Goal: Information Seeking & Learning: Find specific page/section

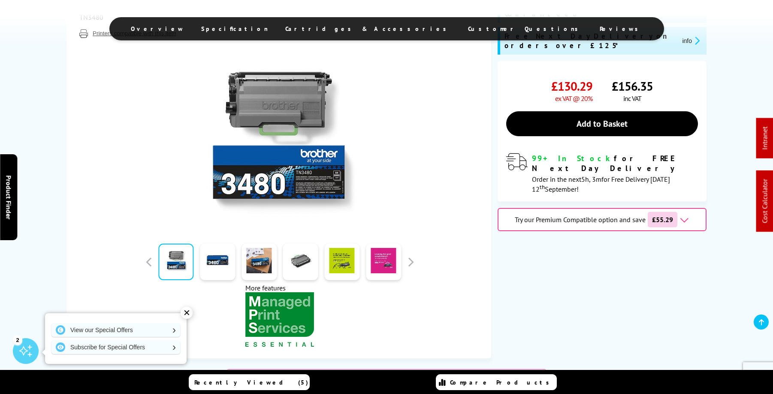
scroll to position [264, 0]
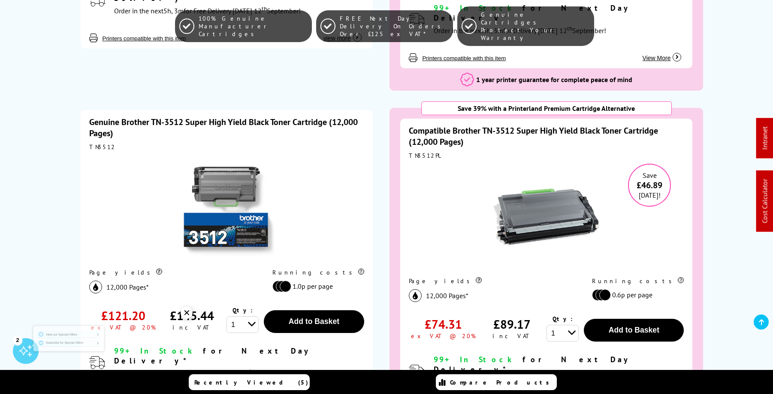
scroll to position [842, 0]
click at [424, 152] on div "TN3512PL" at bounding box center [546, 156] width 275 height 8
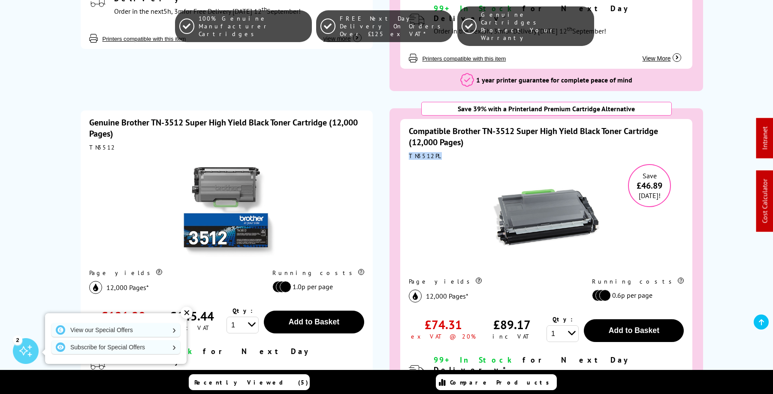
click at [424, 152] on div "TN3512PL" at bounding box center [546, 156] width 275 height 8
copy div "TN3512PL"
click at [321, 117] on div "Genuine Brother TN-3512 Super High Yield Black Toner Cartridge (12,000 Pages)" at bounding box center [226, 128] width 275 height 22
click at [302, 117] on link "Genuine Brother TN-3512 Super High Yield Black Toner Cartridge (12,000 Pages)" at bounding box center [223, 128] width 269 height 22
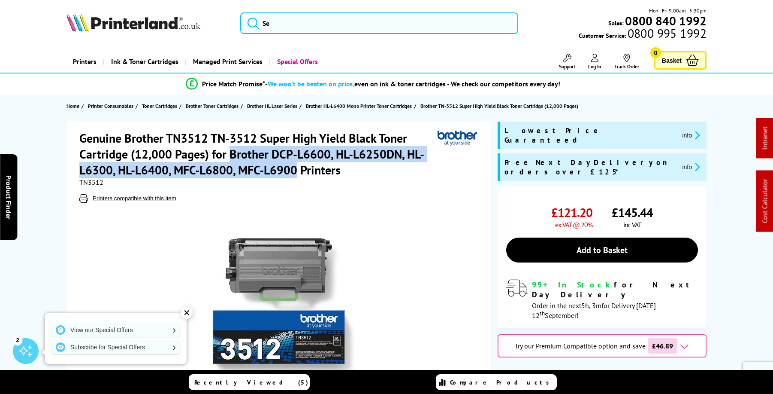
drag, startPoint x: 230, startPoint y: 152, endPoint x: 296, endPoint y: 172, distance: 69.0
click at [296, 172] on h1 "Genuine Brother TN3512 TN-3512 Super High Yield Black Toner Cartridge (12,000 P…" at bounding box center [258, 154] width 358 height 48
copy h1 "Brother DCP-L6600, HL-L6250DN, HL-L6300, HL-L6400, MFC-L6800, MFC-L6900"
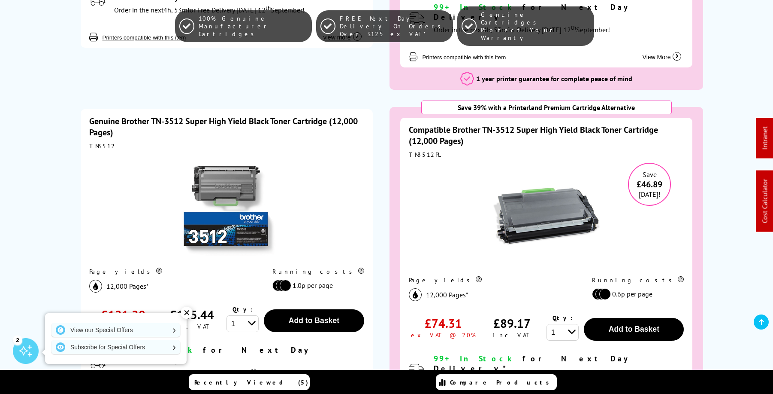
click at [422, 151] on div "TN3512PL" at bounding box center [546, 155] width 275 height 8
copy div "TN3512PL"
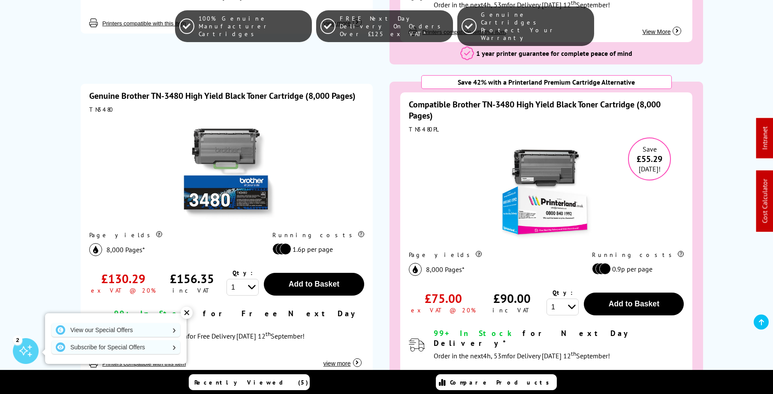
scroll to position [538, 0]
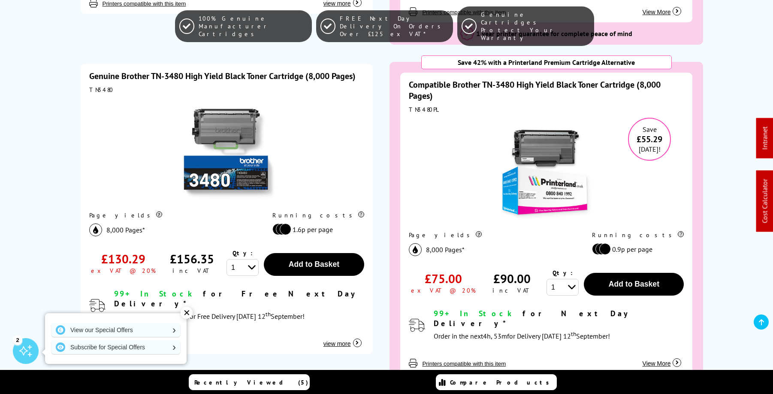
click at [239, 70] on link "Genuine Brother TN-3480 High Yield Black Toner Cartridge (8,000 Pages)" at bounding box center [222, 75] width 267 height 11
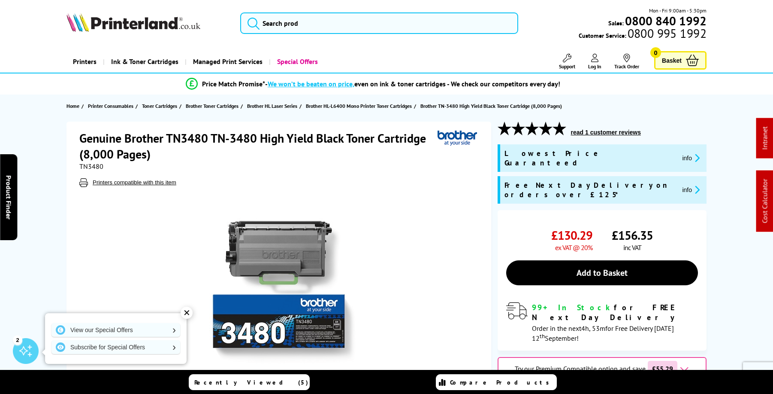
click at [295, 253] on img at bounding box center [280, 288] width 168 height 168
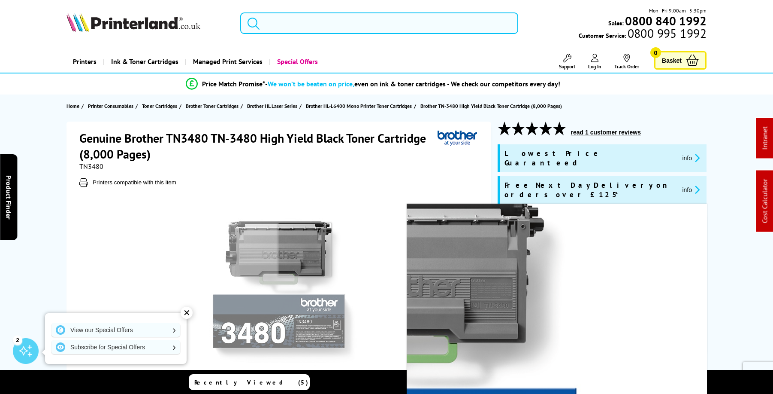
click at [305, 249] on img at bounding box center [280, 288] width 168 height 168
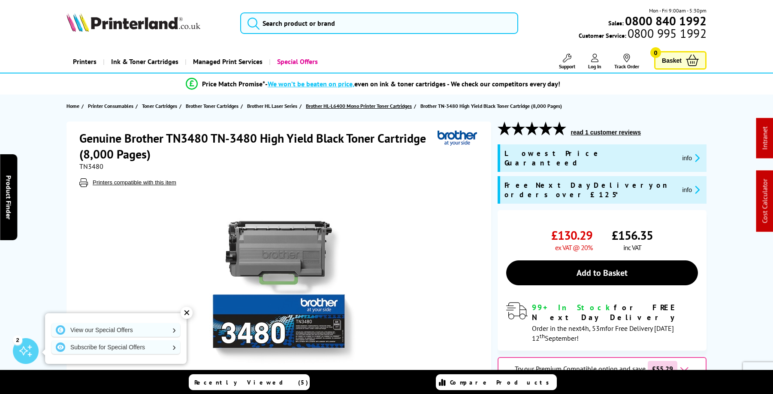
click at [395, 107] on span "Brother HL-L6400 Mono Printer Toner Cartridges" at bounding box center [359, 105] width 106 height 9
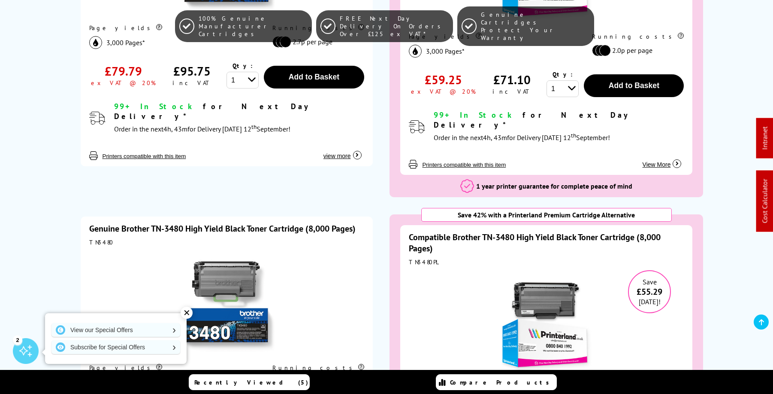
scroll to position [470, 0]
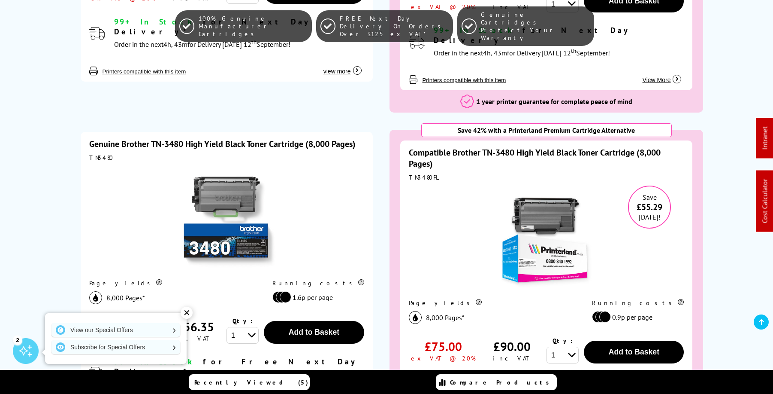
click at [424, 173] on div "TN3480PL" at bounding box center [546, 177] width 275 height 8
copy div "TN3480PL"
click at [320, 138] on link "Genuine Brother TN-3480 High Yield Black Toner Cartridge (8,000 Pages)" at bounding box center [222, 143] width 267 height 11
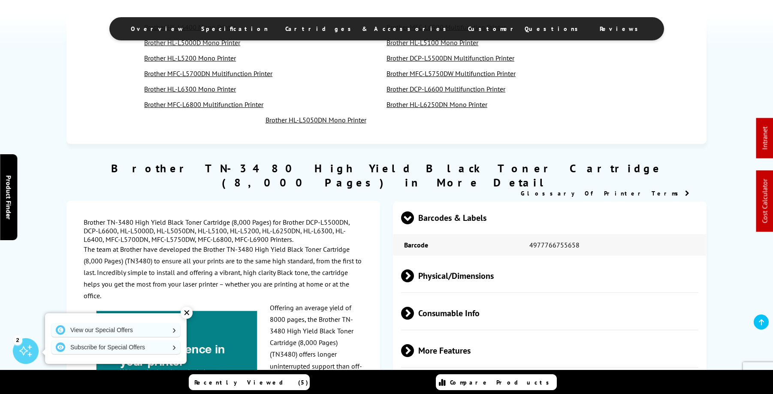
scroll to position [832, 0]
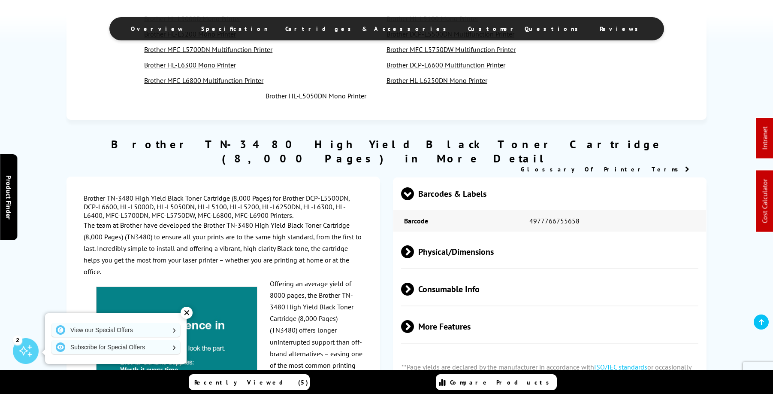
drag, startPoint x: 307, startPoint y: 186, endPoint x: 244, endPoint y: 201, distance: 65.0
copy div "DCP-L5500DN, DCP-L6600, HL-L5000D, HL-L5050DN, HL-L5100, HL-L5200, HL-L6250DN, …"
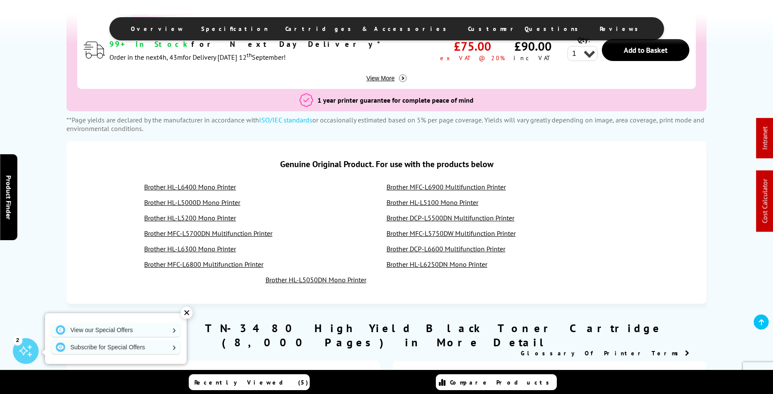
scroll to position [447, 0]
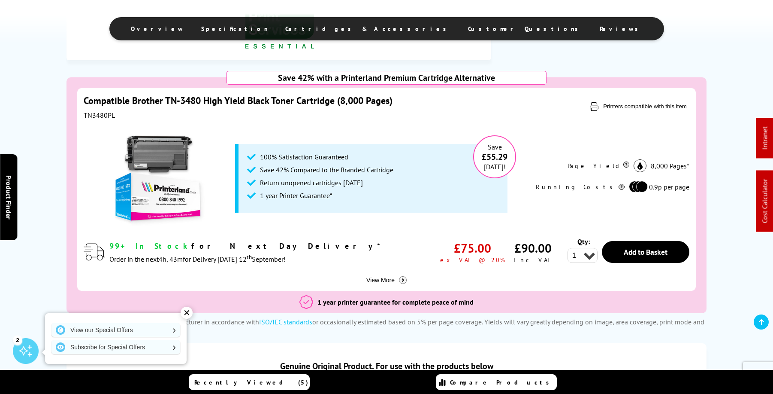
click at [100, 115] on div "TN3480PL" at bounding box center [296, 115] width 424 height 9
copy div "TN3480PL"
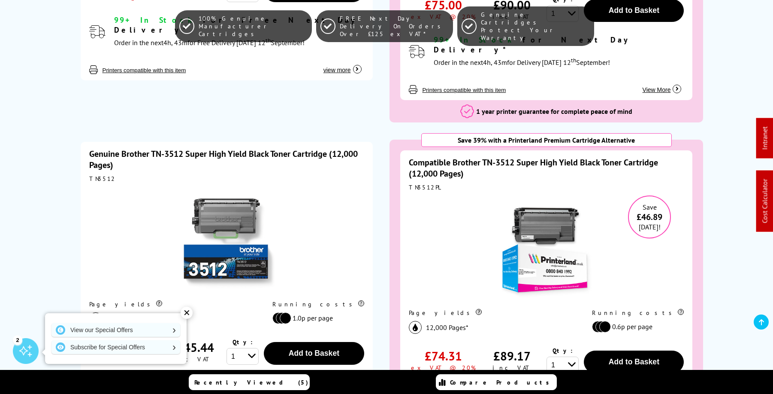
scroll to position [838, 0]
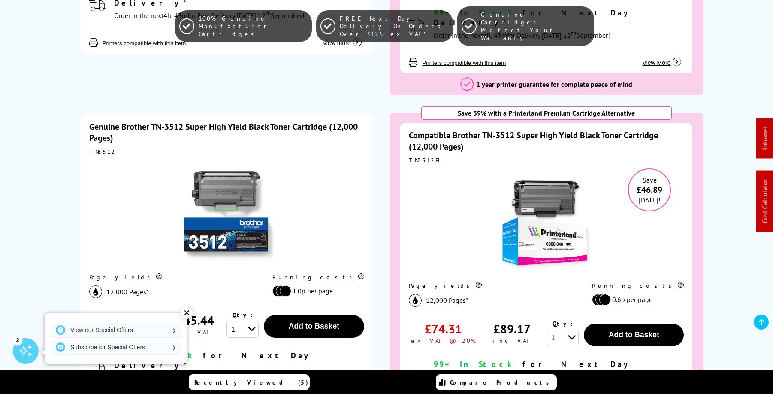
click at [424, 156] on div "TN3512PL" at bounding box center [546, 160] width 275 height 8
copy div "TN3512PL"
click at [345, 121] on link "Genuine Brother TN-3512 Super High Yield Black Toner Cartridge (12,000 Pages)" at bounding box center [223, 132] width 269 height 22
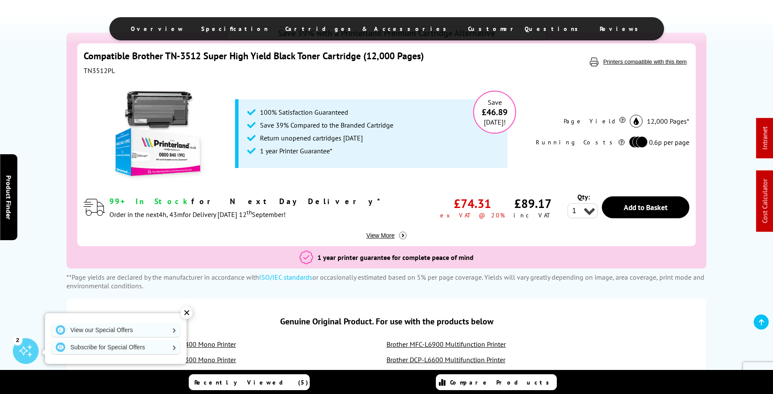
scroll to position [503, 0]
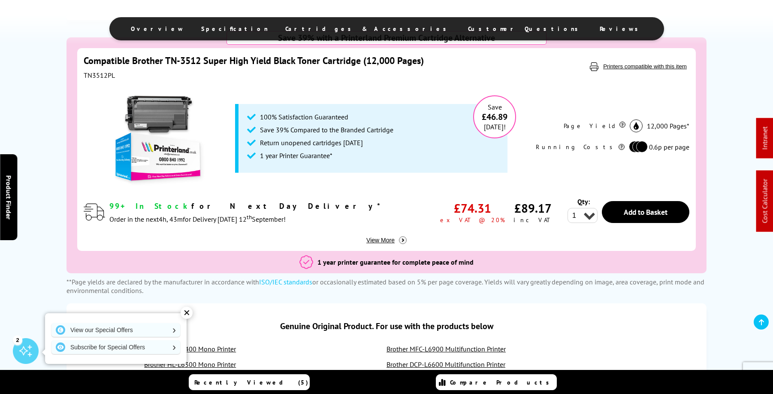
click at [104, 74] on div "TN3512PL" at bounding box center [296, 75] width 424 height 9
copy div "TN3512PL"
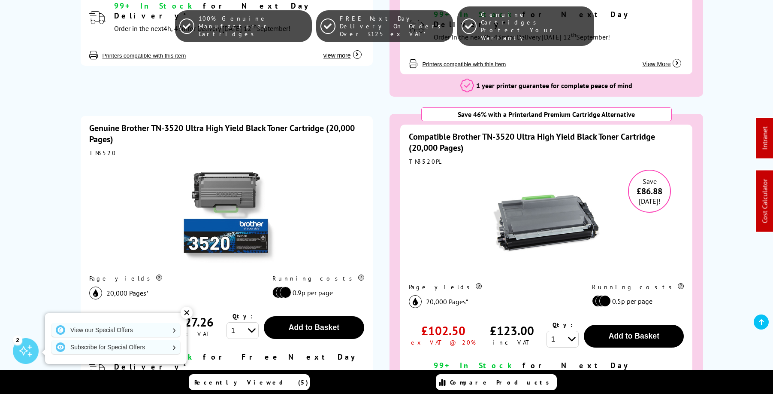
scroll to position [1189, 0]
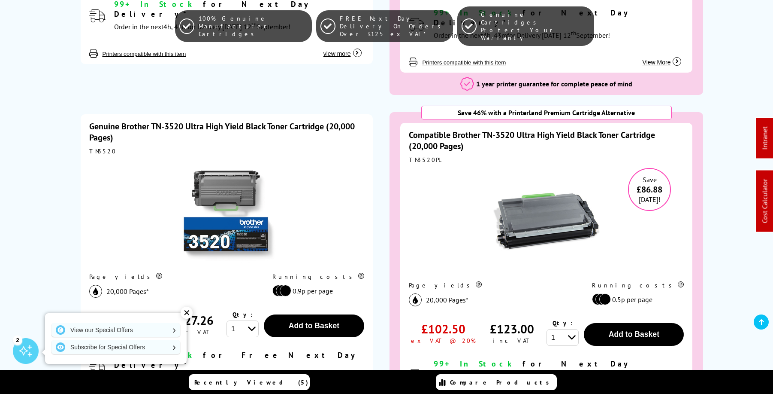
click at [428, 156] on div "TN3520PL" at bounding box center [546, 160] width 275 height 8
click at [421, 156] on div "TN3520PL" at bounding box center [546, 160] width 275 height 8
copy div "TN3520PL"
click at [296, 121] on link "Genuine Brother TN-3520 Ultra High Yield Black Toner Cartridge (20,000 Pages)" at bounding box center [222, 132] width 266 height 22
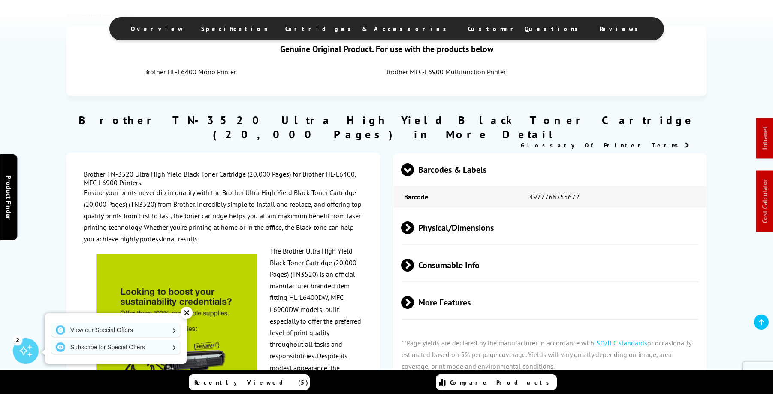
scroll to position [780, 0]
drag, startPoint x: 304, startPoint y: 159, endPoint x: 117, endPoint y: 170, distance: 187.5
click at [117, 170] on div "Brother TN-3520 Ultra High Yield Black Toner Cartridge (20,000 Pages) for Broth…" at bounding box center [223, 370] width 279 height 403
copy div "Brother HL-L6400, MFC-L6900"
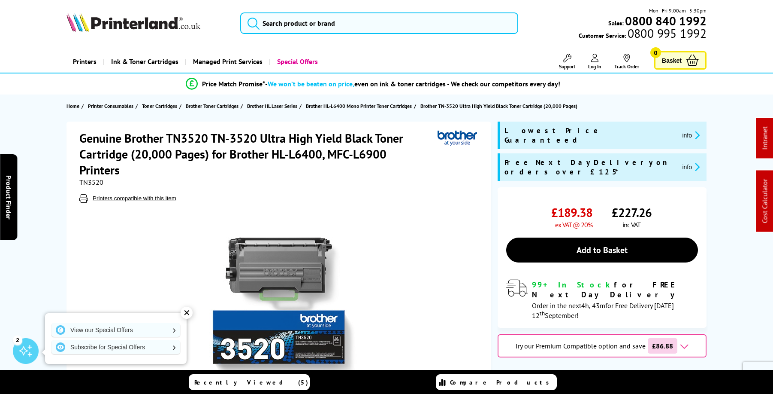
scroll to position [0, 0]
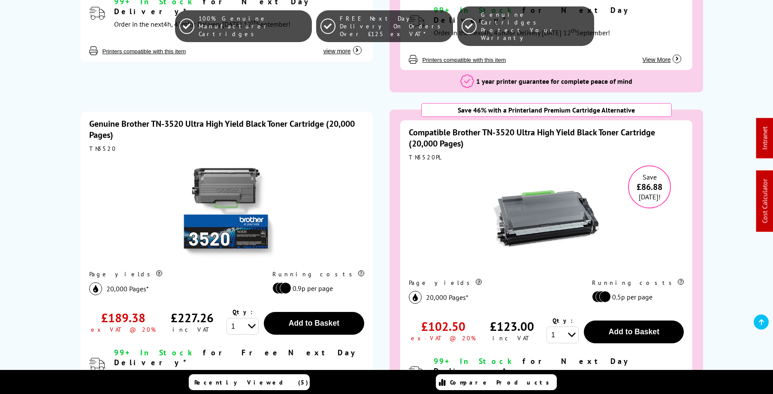
scroll to position [1189, 0]
click at [425, 153] on div "TN3520PL" at bounding box center [546, 157] width 275 height 8
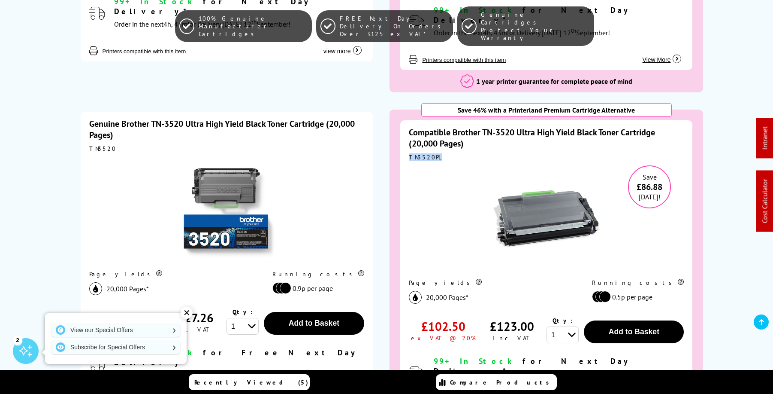
copy div "TN3520PL"
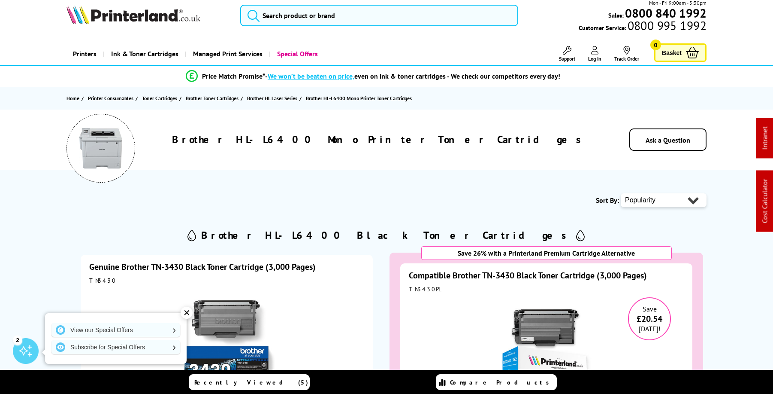
scroll to position [9, 0]
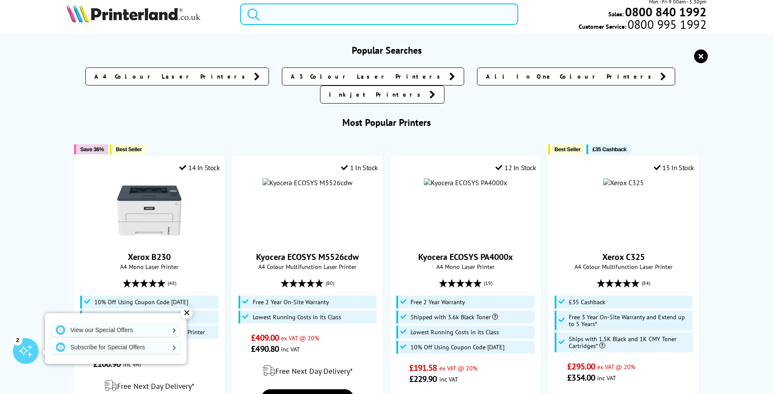
click at [421, 21] on input "search" at bounding box center [379, 13] width 278 height 21
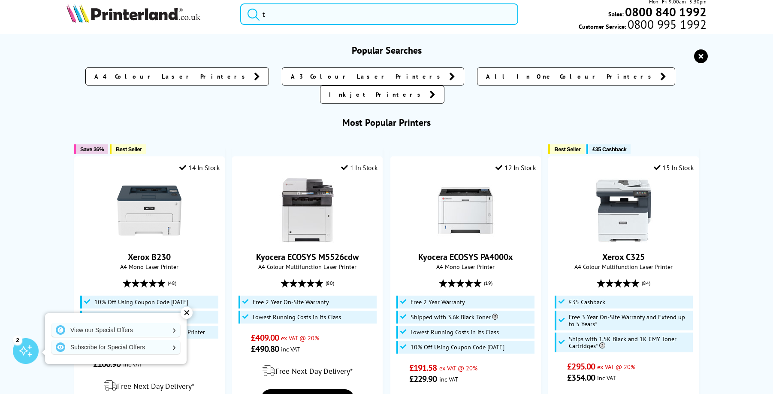
scroll to position [0, 0]
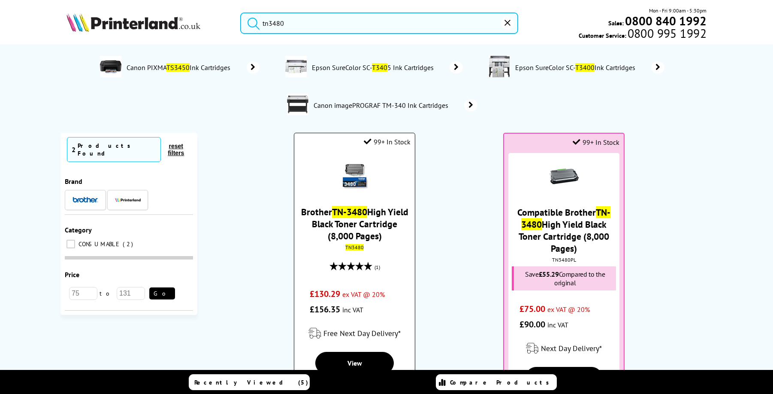
type input "tn3480"
click at [380, 216] on link "Brother TN-3480 High Yield Black Toner Cartridge (8,000 Pages)" at bounding box center [354, 224] width 107 height 36
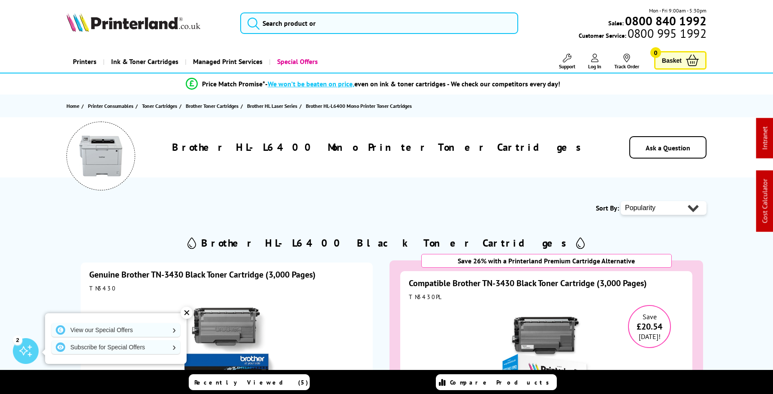
scroll to position [-2, 0]
click at [374, 20] on input "search" at bounding box center [379, 22] width 278 height 21
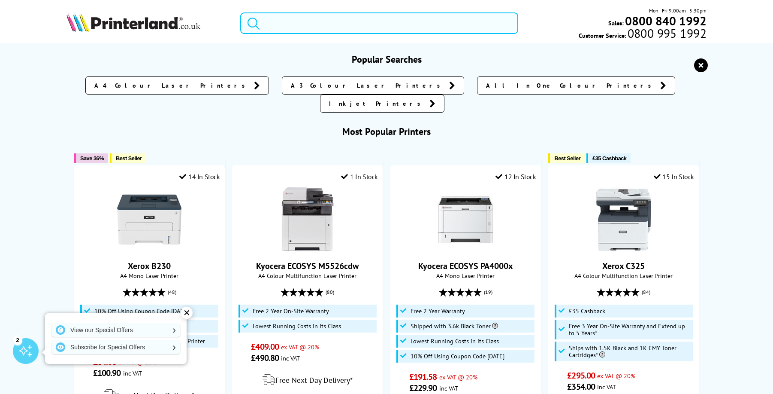
scroll to position [0, 0]
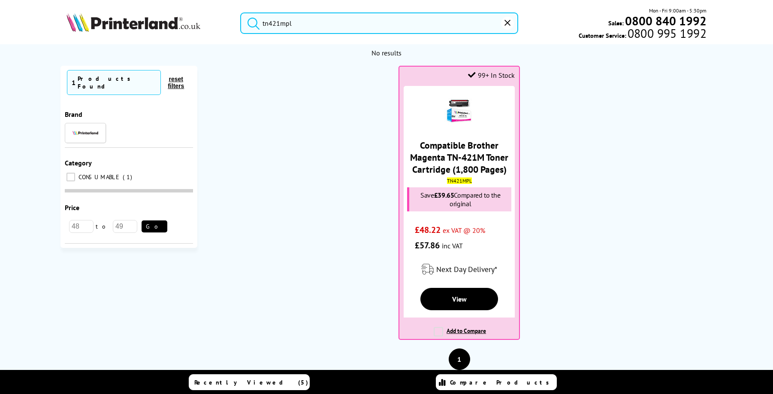
click at [371, 26] on input "tn421mpl" at bounding box center [379, 22] width 278 height 21
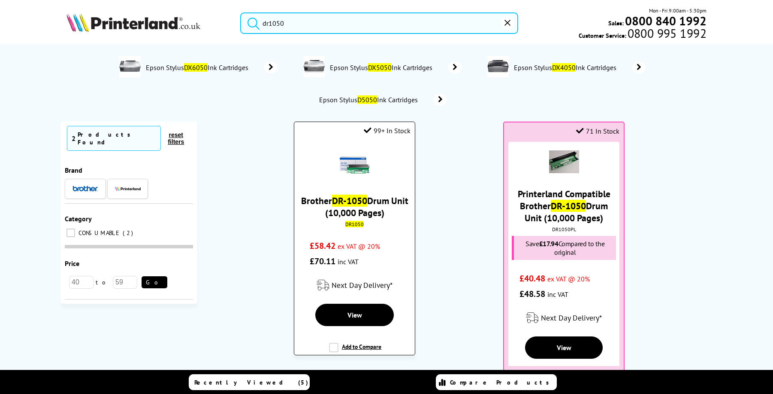
type input "dr1050"
click at [361, 166] on img at bounding box center [355, 165] width 30 height 30
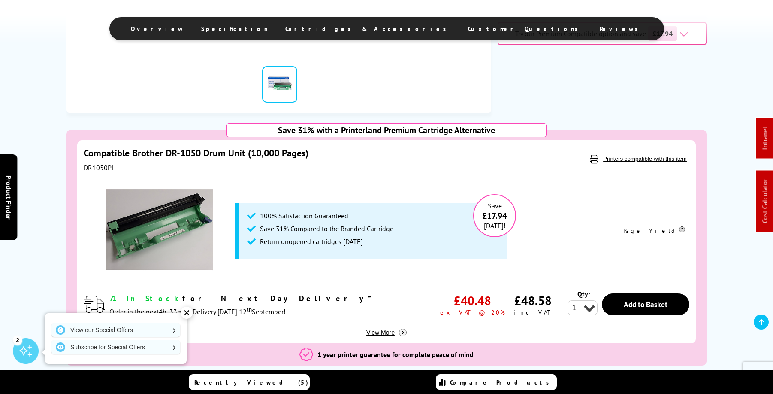
scroll to position [379, 0]
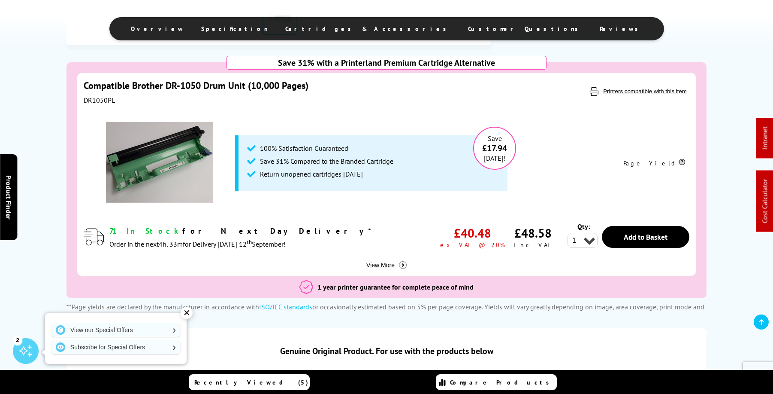
click at [270, 90] on link "Compatible Brother DR-1050 Drum Unit (10,000 Pages)" at bounding box center [196, 85] width 225 height 12
